Goal: Entertainment & Leisure: Consume media (video, audio)

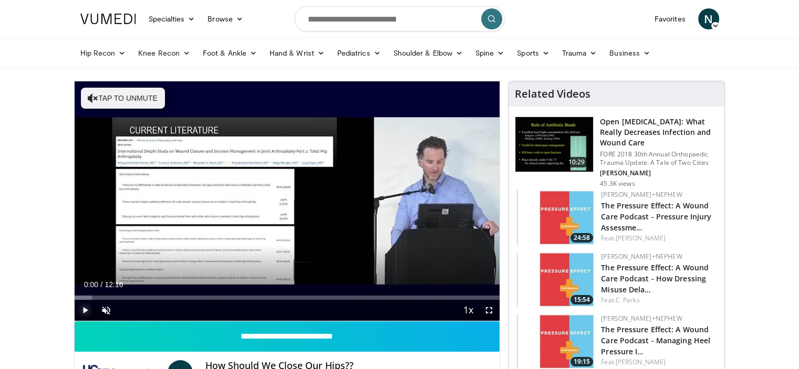
click at [84, 309] on span "Video Player" at bounding box center [85, 310] width 21 height 21
click at [100, 310] on span "Video Player" at bounding box center [106, 310] width 21 height 21
drag, startPoint x: 129, startPoint y: 308, endPoint x: 154, endPoint y: 310, distance: 25.3
click at [154, 310] on div "Mute 100%" at bounding box center [133, 310] width 74 height 21
click at [493, 310] on span "Video Player" at bounding box center [488, 310] width 21 height 21
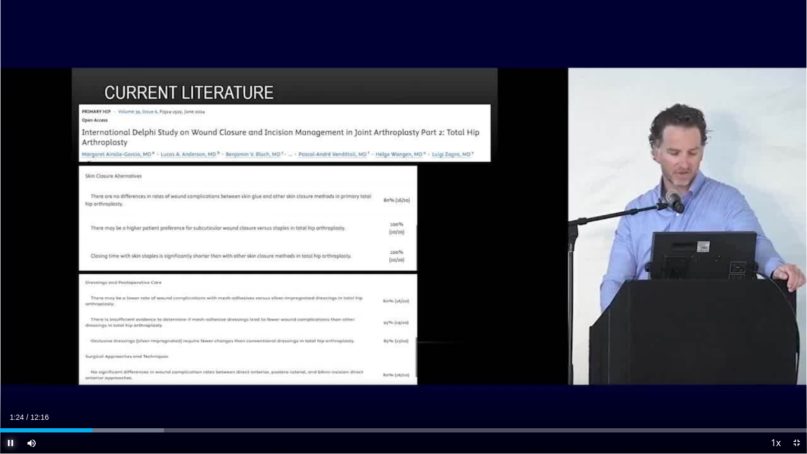
click at [11, 369] on span "Video Player" at bounding box center [10, 442] width 21 height 21
click at [795, 369] on span "Video Player" at bounding box center [796, 442] width 21 height 21
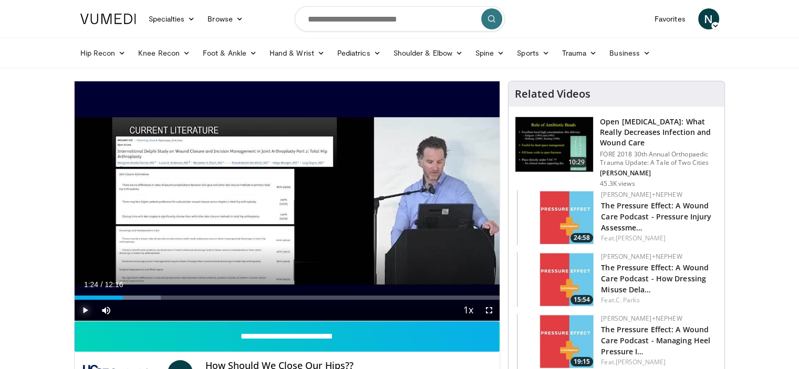
click at [85, 308] on span "Video Player" at bounding box center [85, 310] width 21 height 21
click at [487, 310] on span "Video Player" at bounding box center [488, 310] width 21 height 21
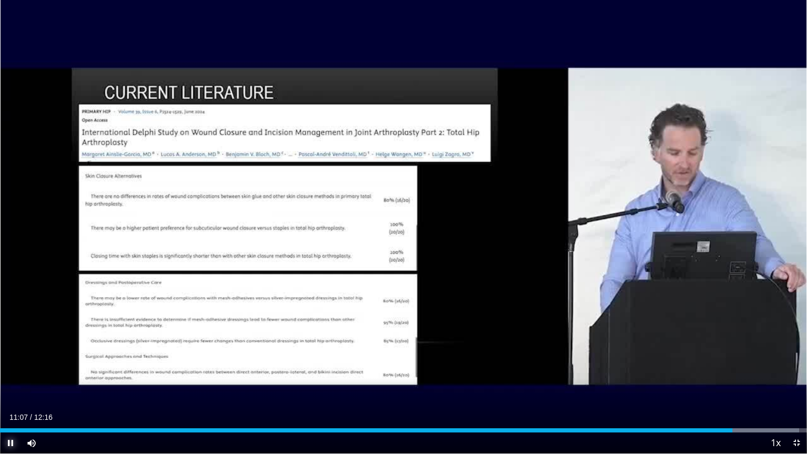
click at [10, 369] on span "Video Player" at bounding box center [10, 442] width 21 height 21
click at [7, 369] on span "Video Player" at bounding box center [10, 442] width 21 height 21
click at [4, 369] on span "Video Player" at bounding box center [10, 442] width 21 height 21
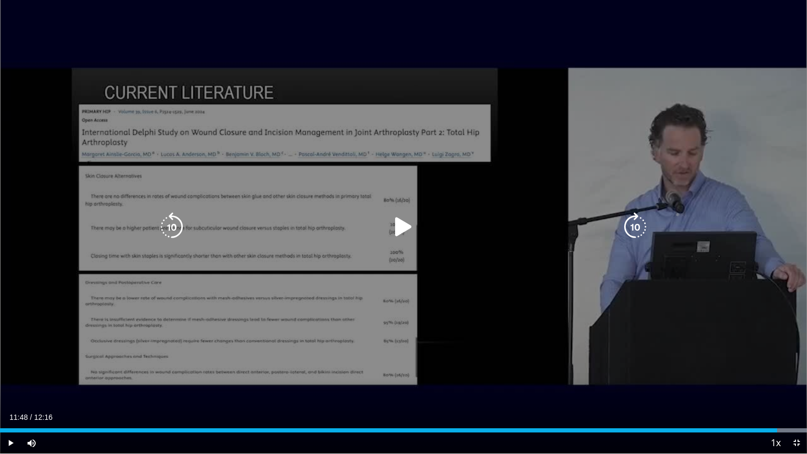
click at [407, 221] on icon "Video Player" at bounding box center [403, 226] width 29 height 29
